Goal: Task Accomplishment & Management: Use online tool/utility

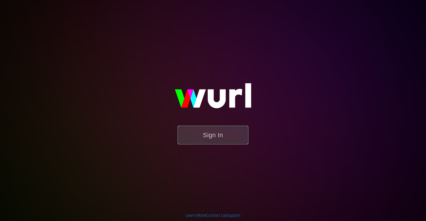
click at [219, 138] on button "Sign In" at bounding box center [213, 135] width 70 height 18
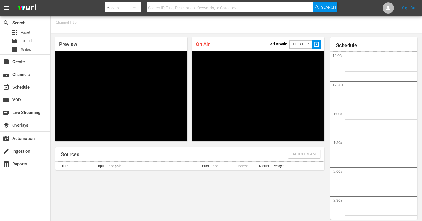
type input "FIFA+ English Global (1781)"
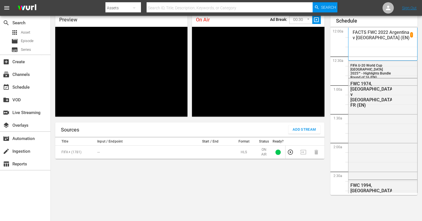
scroll to position [1019, 0]
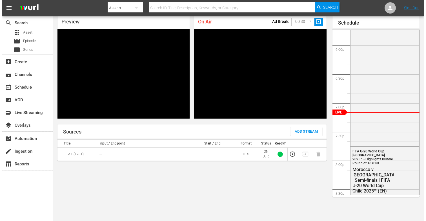
scroll to position [12, 0]
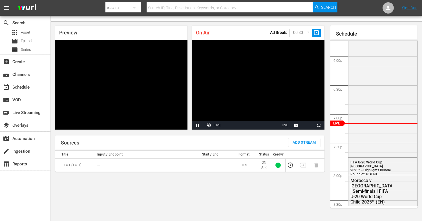
click at [299, 144] on span "Add Stream" at bounding box center [304, 142] width 23 height 6
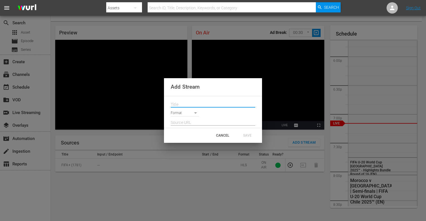
click at [208, 102] on input "text" at bounding box center [213, 104] width 85 height 8
paste input "Live Channel 29b43b10-6140-45d2-98c8-925c95bc16de eng FIFA U-20 World Cup [GEOG…"
type input "Live Channel 29b43b10-6140-45d2-98c8-925c95bc16de eng FIFA U-20 World Cup [GEOG…"
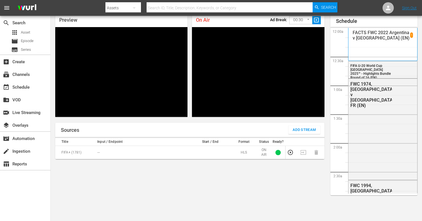
scroll to position [1020, 0]
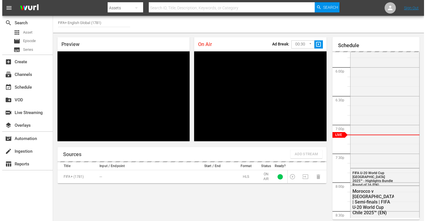
scroll to position [24, 0]
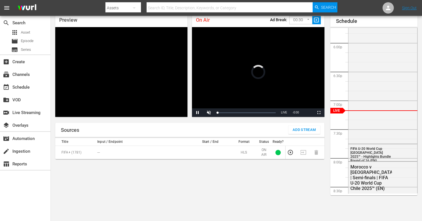
click at [297, 129] on span "Add Stream" at bounding box center [304, 130] width 23 height 6
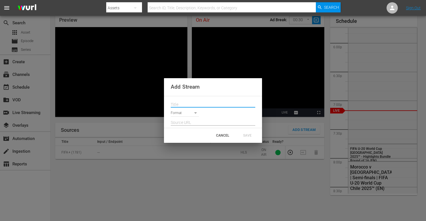
click at [205, 103] on input "text" at bounding box center [213, 104] width 85 height 8
paste input "Live Channel 29b43b10-6140-45d2-98c8-925c95bc16de eng FIFA U-20 World Cup [GEOG…"
type input "Live Channel 29b43b10-6140-45d2-98c8-925c95bc16de eng FIFA U-20 World Cup [GEOG…"
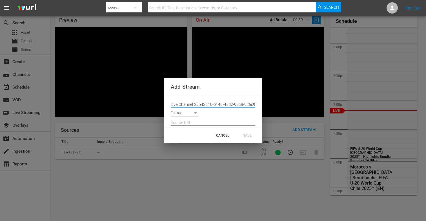
click at [180, 113] on body "menu Search By Assets Search ID, Title, Description, Keywords, or Category Sear…" at bounding box center [213, 86] width 426 height 221
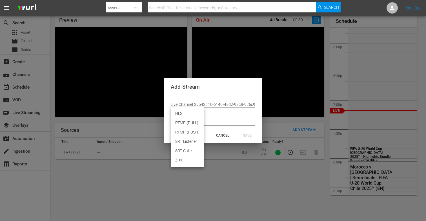
click at [188, 111] on li "HLS" at bounding box center [187, 113] width 33 height 9
type input "HLS"
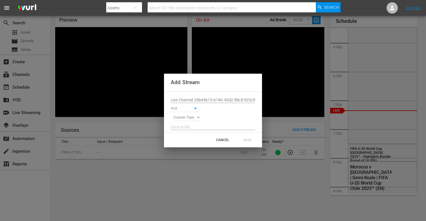
click at [183, 120] on body "menu Search By Assets Search ID, Title, Description, Keywords, or Category Sear…" at bounding box center [213, 86] width 426 height 221
click at [185, 130] on li "SIGNAL" at bounding box center [188, 127] width 28 height 9
type input "SIGNAL"
click at [175, 126] on input "text" at bounding box center [213, 127] width 85 height 8
paste input "[URL][DOMAIN_NAME][DATE][DATE]"
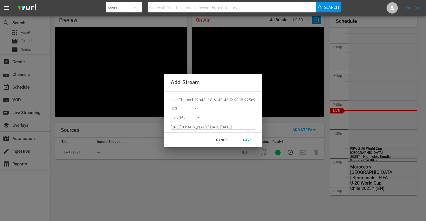
scroll to position [0, 413]
type input "[URL][DOMAIN_NAME][DATE][DATE]"
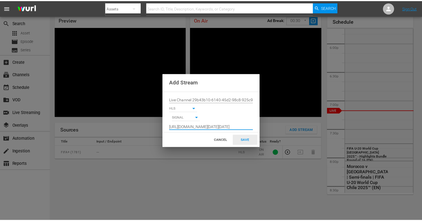
scroll to position [0, 0]
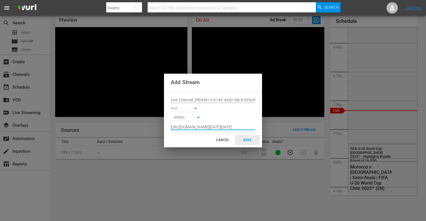
click at [250, 142] on div "SAVE" at bounding box center [247, 140] width 25 height 10
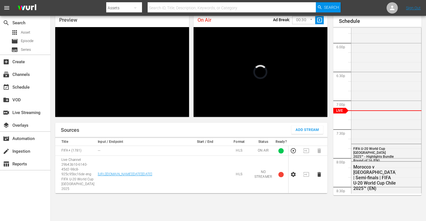
click at [294, 18] on body "menu Search By Assets Search ID, Title, Description, Keywords, or Category Sear…" at bounding box center [213, 86] width 426 height 221
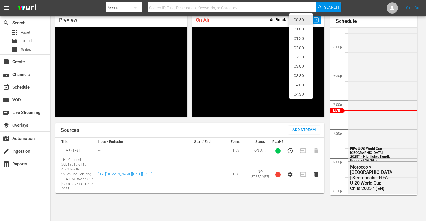
click at [294, 49] on li "02:00" at bounding box center [301, 47] width 23 height 9
type input "120"
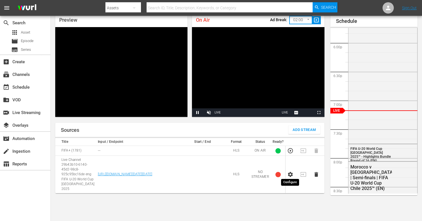
click at [292, 173] on icon "button" at bounding box center [290, 174] width 5 height 5
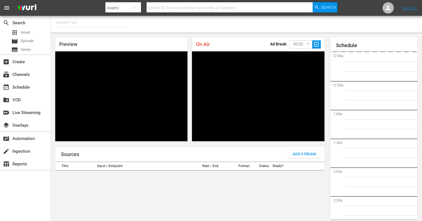
type input "FIFA+ French Local (1778)"
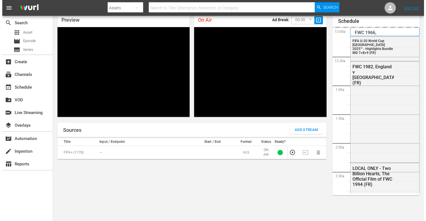
scroll to position [1021, 0]
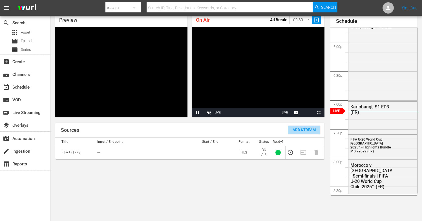
click at [295, 126] on button "Add Stream" at bounding box center [304, 129] width 32 height 8
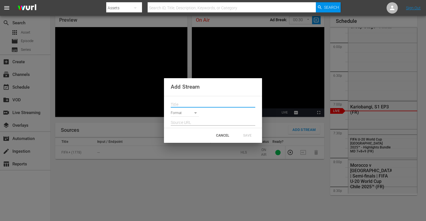
click at [204, 104] on input "text" at bounding box center [213, 104] width 85 height 8
paste input "Live Channel 29b43b10-6140-45d2-98c8-925c95bc16de eng FIFA U-20 World Cup [GEOG…"
type input "Live Channel 29b43b10-6140-45d2-98c8-925c95bc16de eng FIFA U-20 World Cup [GEOG…"
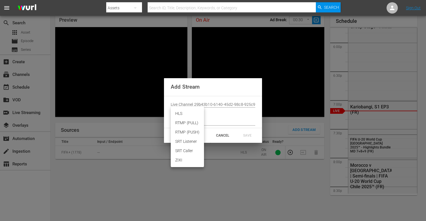
click at [188, 113] on body "menu Search By Assets Search ID, Title, Description, Keywords, or Category Sear…" at bounding box center [213, 86] width 426 height 221
click at [184, 112] on li "HLS" at bounding box center [187, 113] width 33 height 9
type input "HLS"
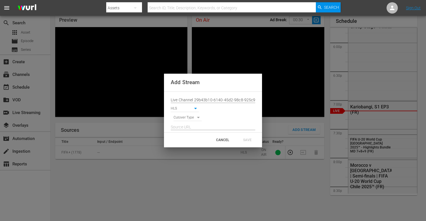
click at [182, 116] on body "menu Search By Assets Search ID, Title, Description, Keywords, or Category Sear…" at bounding box center [213, 86] width 426 height 221
click at [188, 129] on li "SIGNAL" at bounding box center [188, 127] width 28 height 9
type input "SIGNAL"
click at [188, 128] on input "text" at bounding box center [213, 127] width 85 height 8
paste input "[URL][DOMAIN_NAME][DATE][DATE]"
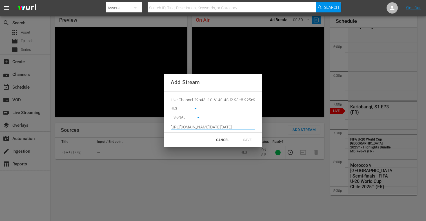
scroll to position [0, 413]
type input "[URL][DOMAIN_NAME][DATE][DATE]"
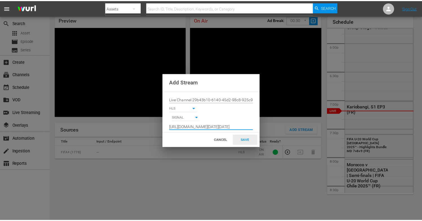
scroll to position [0, 0]
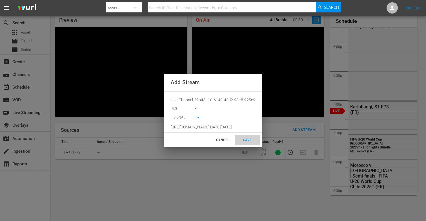
click at [250, 141] on div "SAVE" at bounding box center [247, 140] width 25 height 10
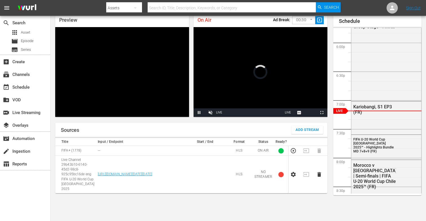
click at [294, 22] on body "menu Search By Assets Search ID, Title, Description, Keywords, or Category Sear…" at bounding box center [213, 86] width 426 height 221
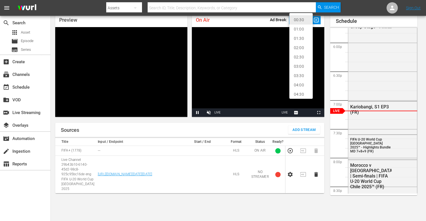
click at [296, 47] on li "02:00" at bounding box center [301, 47] width 23 height 9
type input "120"
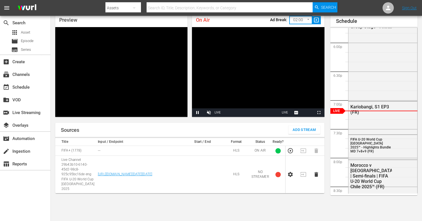
click at [290, 172] on icon "button" at bounding box center [290, 174] width 6 height 6
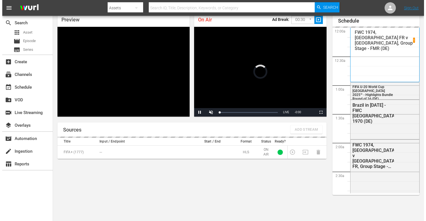
scroll to position [25, 0]
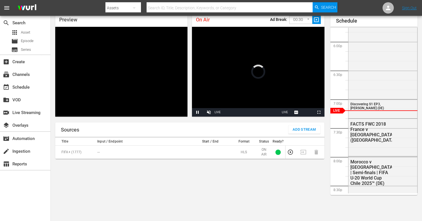
click at [305, 131] on span "Add Stream" at bounding box center [304, 129] width 23 height 6
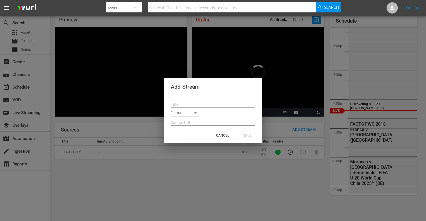
click at [201, 105] on input "text" at bounding box center [213, 104] width 85 height 8
paste input "Live Channel 29b43b10-6140-45d2-98c8-925c95bc16de eng FIFA U-20 World Cup [GEOG…"
type input "Live Channel 29b43b10-6140-45d2-98c8-925c95bc16de eng FIFA U-20 World Cup [GEOG…"
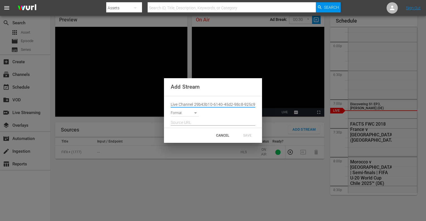
click at [191, 113] on body "menu Search By Assets Search ID, Title, Description, Keywords, or Category Sear…" at bounding box center [213, 85] width 426 height 221
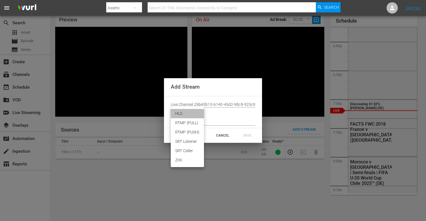
click at [187, 111] on li "HLS" at bounding box center [187, 113] width 33 height 9
type input "HLS"
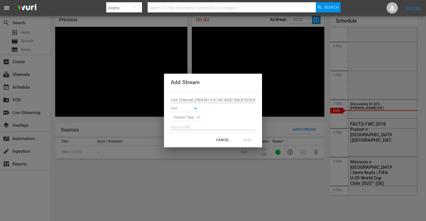
click at [184, 119] on body "menu Search By Assets Search ID, Title, Description, Keywords, or Category Sear…" at bounding box center [213, 85] width 426 height 221
click at [186, 126] on li "SIGNAL" at bounding box center [188, 127] width 28 height 9
type input "SIGNAL"
click at [179, 129] on input "text" at bounding box center [213, 127] width 85 height 8
paste input "[URL][DOMAIN_NAME][DATE][DATE]"
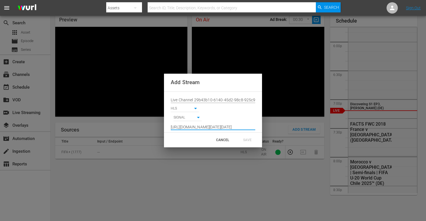
scroll to position [0, 413]
type input "[URL][DOMAIN_NAME][DATE][DATE]"
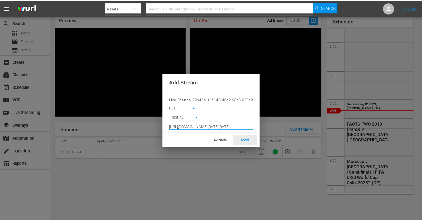
scroll to position [0, 0]
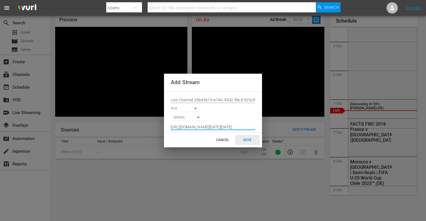
drag, startPoint x: 250, startPoint y: 141, endPoint x: 244, endPoint y: 138, distance: 6.6
click at [250, 141] on div "SAVE" at bounding box center [247, 140] width 25 height 10
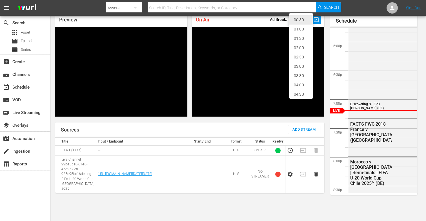
click at [300, 22] on body "menu Search By Assets Search ID, Title, Description, Keywords, or Category Sear…" at bounding box center [213, 85] width 426 height 221
click at [302, 47] on li "02:00" at bounding box center [301, 47] width 23 height 9
type input "120"
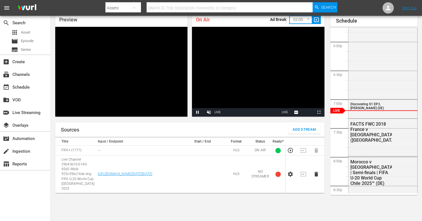
click at [291, 171] on icon "button" at bounding box center [290, 174] width 6 height 6
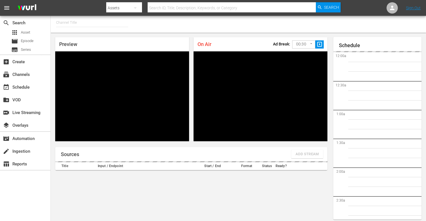
type input "FIFA+ Italian Local (1779)"
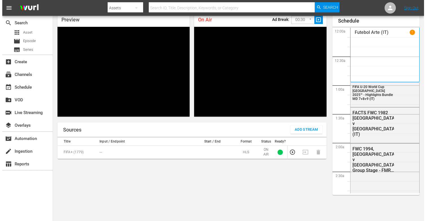
scroll to position [1022, 0]
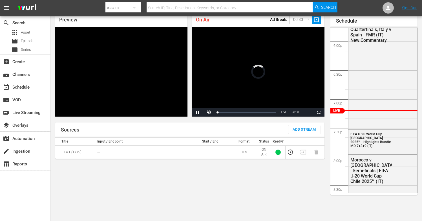
click at [291, 130] on button "Add Stream" at bounding box center [304, 129] width 32 height 8
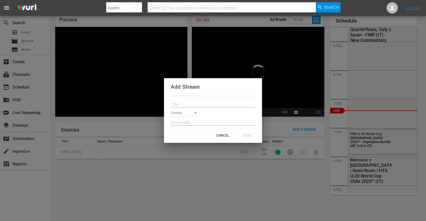
click at [205, 107] on input "text" at bounding box center [213, 104] width 85 height 8
paste input "Live Channel 29b43b10-6140-45d2-98c8-925c95bc16de eng FIFA U-20 World Cup [GEOG…"
type input "Live Channel 29b43b10-6140-45d2-98c8-925c95bc16de eng FIFA U-20 World Cup [GEOG…"
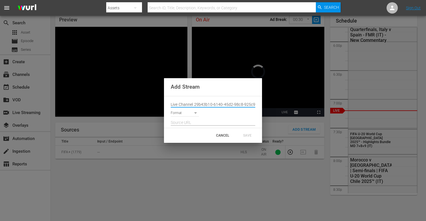
click at [193, 113] on body "menu Search By Assets Search ID, Title, Description, Keywords, or Category Sear…" at bounding box center [213, 85] width 426 height 221
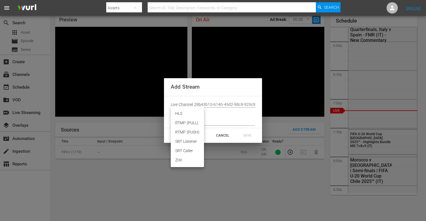
click at [181, 111] on li "HLS" at bounding box center [187, 113] width 33 height 9
type input "HLS"
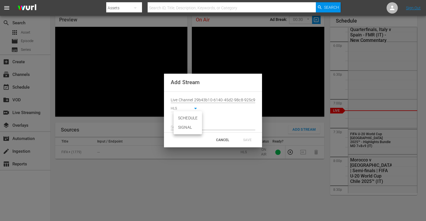
click at [181, 117] on body "menu Search By Assets Search ID, Title, Description, Keywords, or Category Sear…" at bounding box center [213, 85] width 426 height 221
click at [183, 128] on li "SIGNAL" at bounding box center [188, 127] width 28 height 9
type input "SIGNAL"
click at [186, 129] on input "text" at bounding box center [213, 127] width 85 height 8
paste input "[URL][DOMAIN_NAME][DATE][DATE]"
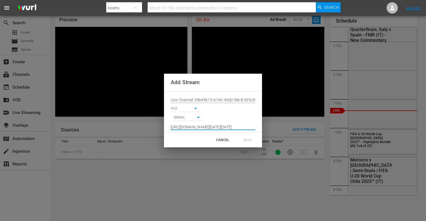
scroll to position [0, 413]
type input "[URL][DOMAIN_NAME][DATE][DATE]"
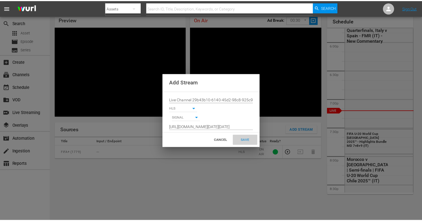
scroll to position [0, 0]
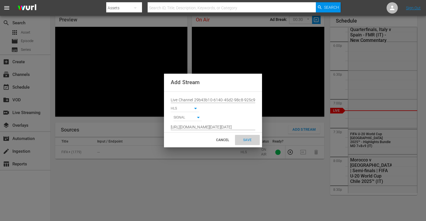
click at [246, 142] on div "SAVE" at bounding box center [247, 140] width 25 height 10
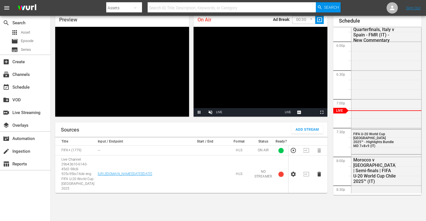
click at [298, 19] on body "menu Search By Assets Search ID, Title, Description, Keywords, or Category Sear…" at bounding box center [213, 85] width 426 height 221
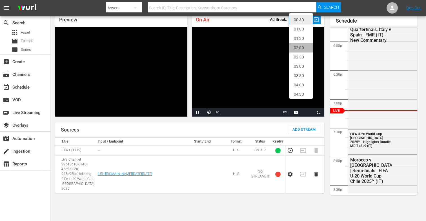
click at [301, 47] on li "02:00" at bounding box center [301, 47] width 23 height 9
type input "120"
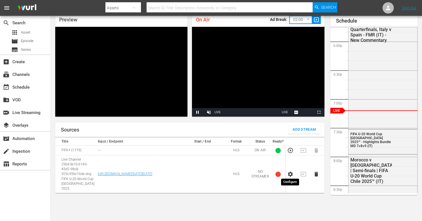
click at [288, 171] on icon "button" at bounding box center [290, 173] width 5 height 5
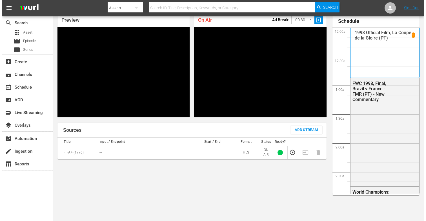
scroll to position [24, 0]
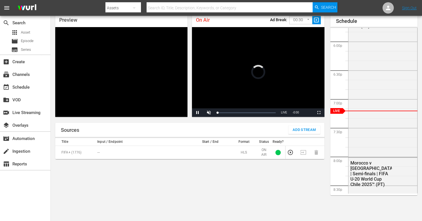
click at [309, 132] on span "Add Stream" at bounding box center [304, 130] width 23 height 6
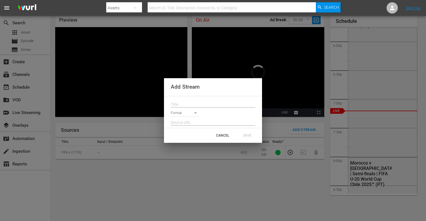
click at [201, 100] on div at bounding box center [213, 102] width 85 height 9
click at [201, 102] on input "text" at bounding box center [213, 104] width 85 height 8
paste input "Live Channel 29b43b10-6140-45d2-98c8-925c95bc16de eng FIFA U-20 World Cup [GEOG…"
type input "Live Channel 29b43b10-6140-45d2-98c8-925c95bc16de eng FIFA U-20 World Cup [GEOG…"
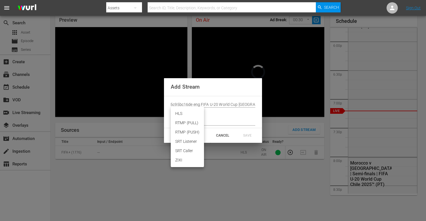
click at [187, 115] on body "menu Search By Assets Search ID, Title, Description, Keywords, or Category Sear…" at bounding box center [213, 86] width 426 height 221
click at [186, 116] on li "HLS" at bounding box center [187, 113] width 33 height 9
type input "HLS"
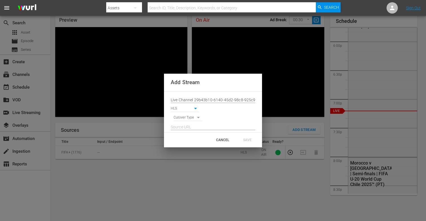
click at [186, 121] on div at bounding box center [213, 125] width 85 height 9
click at [186, 119] on body "menu Search By Assets Search ID, Title, Description, Keywords, or Category Sear…" at bounding box center [213, 86] width 426 height 221
click at [187, 126] on li "SIGNAL" at bounding box center [188, 127] width 28 height 9
type input "SIGNAL"
click at [189, 128] on input "text" at bounding box center [213, 127] width 85 height 8
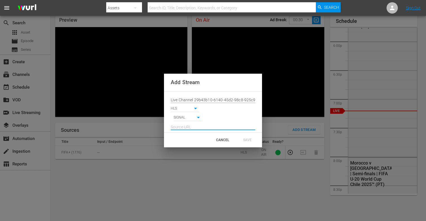
paste input "[URL][DOMAIN_NAME][DATE][DATE]"
type input "[URL][DOMAIN_NAME][DATE][DATE]"
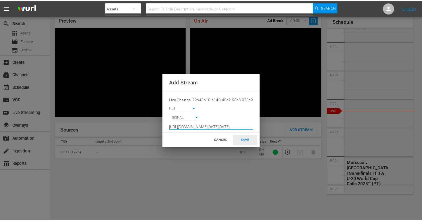
scroll to position [0, 0]
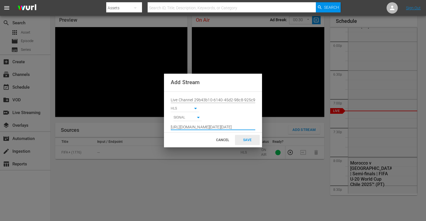
click at [245, 139] on div "SAVE" at bounding box center [247, 140] width 25 height 10
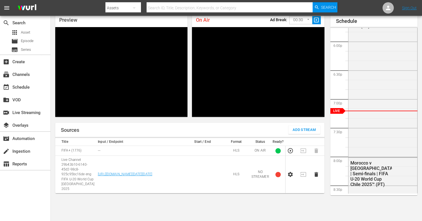
click at [292, 18] on body "menu Search By Assets Search ID, Title, Description, Keywords, or Category Sear…" at bounding box center [211, 86] width 422 height 221
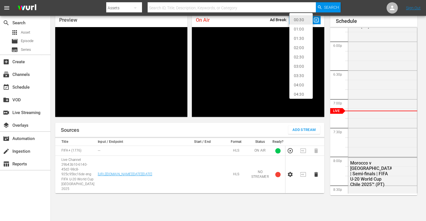
click at [295, 47] on li "02:00" at bounding box center [301, 47] width 23 height 9
type input "120"
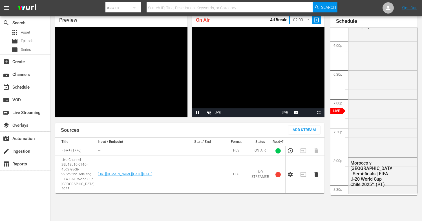
click at [291, 174] on icon "button" at bounding box center [290, 174] width 6 height 6
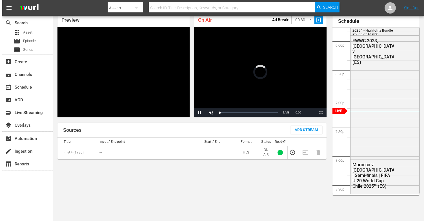
scroll to position [24, 0]
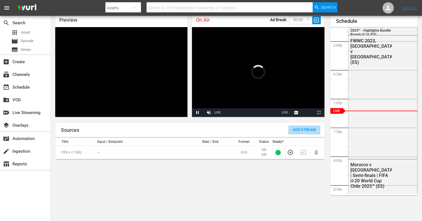
click at [304, 133] on button "Add Stream" at bounding box center [304, 129] width 32 height 8
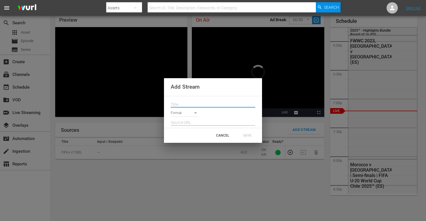
click at [203, 105] on input "text" at bounding box center [213, 104] width 85 height 8
paste input "Live Channel 29b43b10-6140-45d2-98c8-925c95bc16de eng FIFA U-20 World Cup [GEOG…"
type input "Live Channel 29b43b10-6140-45d2-98c8-925c95bc16de eng FIFA U-20 World Cup [GEOG…"
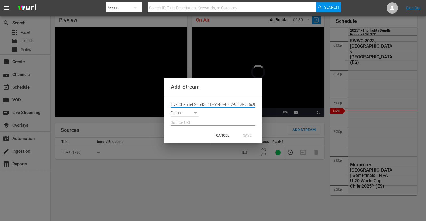
click at [188, 113] on body "menu Search By Assets Search ID, Title, Description, Keywords, or Category Sear…" at bounding box center [213, 86] width 426 height 221
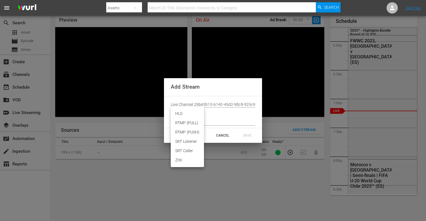
click at [186, 114] on li "HLS" at bounding box center [187, 113] width 33 height 9
type input "HLS"
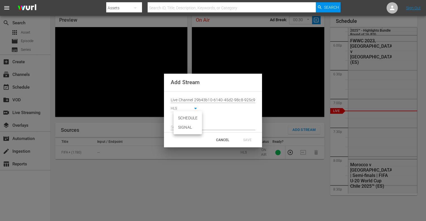
click at [184, 119] on body "menu Search By Assets Search ID, Title, Description, Keywords, or Category Sear…" at bounding box center [213, 86] width 426 height 221
click at [183, 127] on li "SIGNAL" at bounding box center [188, 127] width 28 height 9
type input "SIGNAL"
click at [181, 126] on input "text" at bounding box center [213, 127] width 85 height 8
paste input "[URL][DOMAIN_NAME][DATE][DATE]"
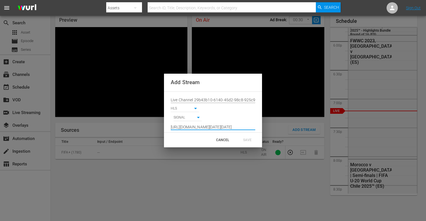
scroll to position [0, 413]
type input "[URL][DOMAIN_NAME][DATE][DATE]"
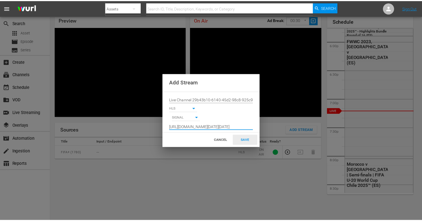
scroll to position [0, 0]
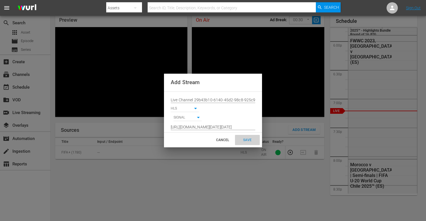
click at [245, 139] on div "SAVE" at bounding box center [247, 140] width 25 height 10
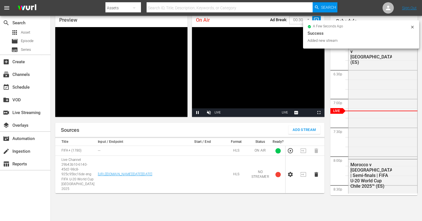
click at [412, 26] on icon at bounding box center [412, 27] width 5 height 5
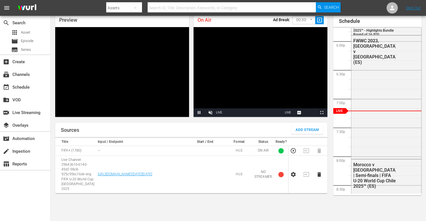
click at [301, 20] on body "menu Search By Assets Search ID, Title, Description, Keywords, or Category Sear…" at bounding box center [213, 86] width 426 height 221
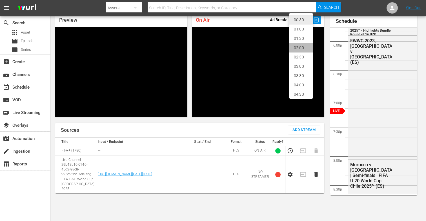
click at [301, 47] on li "02:00" at bounding box center [301, 47] width 23 height 9
type input "120"
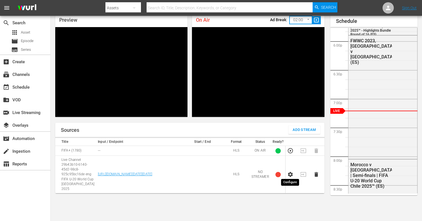
click at [291, 172] on icon "button" at bounding box center [290, 174] width 5 height 5
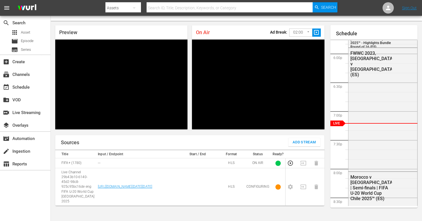
scroll to position [13, 0]
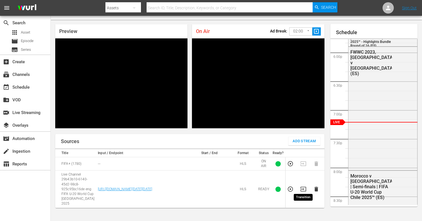
click at [302, 186] on icon "button" at bounding box center [303, 189] width 6 height 6
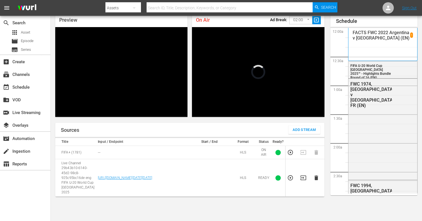
scroll to position [1020, 0]
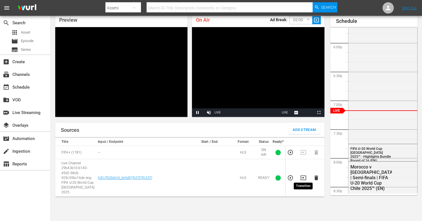
click at [303, 175] on icon "button" at bounding box center [303, 177] width 6 height 5
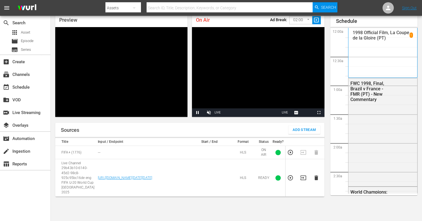
scroll to position [1022, 0]
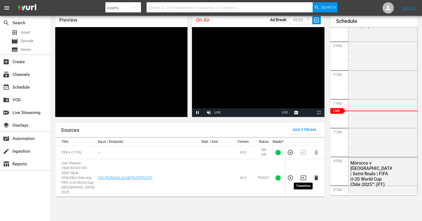
click at [303, 175] on icon "button" at bounding box center [303, 178] width 6 height 6
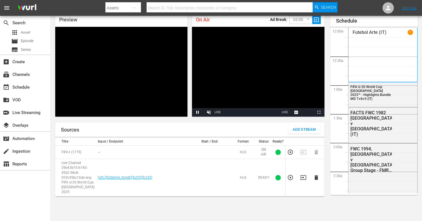
scroll to position [1022, 0]
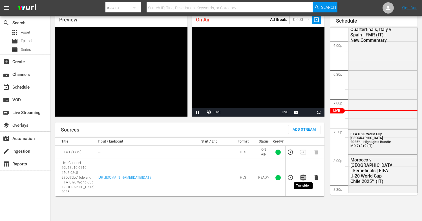
click at [305, 176] on icon "button" at bounding box center [303, 177] width 6 height 6
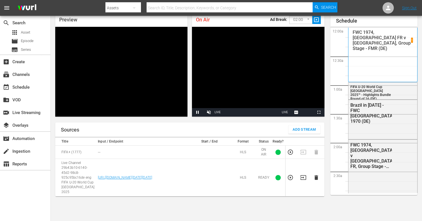
scroll to position [1021, 0]
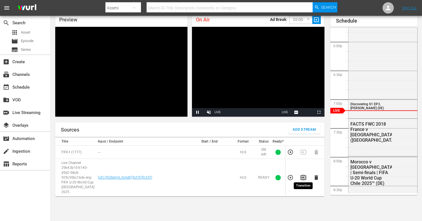
click at [304, 175] on icon "button" at bounding box center [303, 177] width 6 height 6
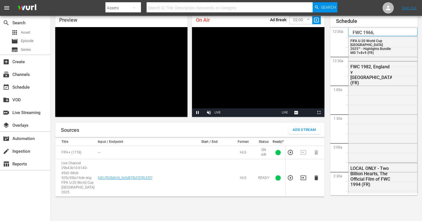
scroll to position [1021, 0]
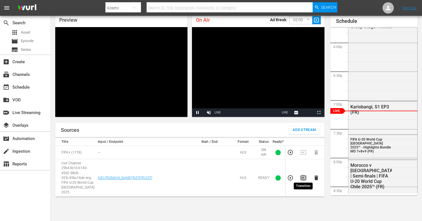
click at [305, 177] on icon "button" at bounding box center [303, 178] width 6 height 6
